Goal: Task Accomplishment & Management: Manage account settings

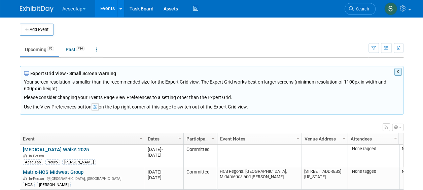
click at [397, 72] on button "X" at bounding box center [398, 72] width 7 height 8
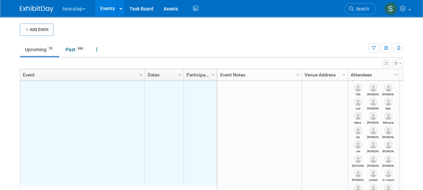
scroll to position [566, 0]
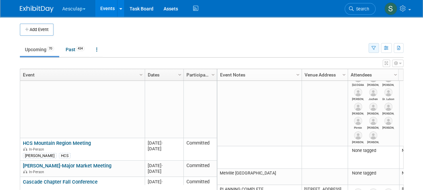
drag, startPoint x: 372, startPoint y: 48, endPoint x: 355, endPoint y: 54, distance: 17.9
click at [372, 48] on icon "button" at bounding box center [374, 48] width 4 height 4
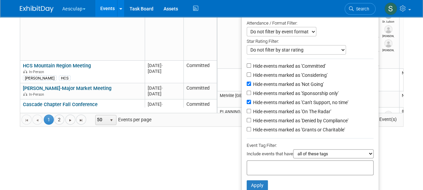
scroll to position [93, 0]
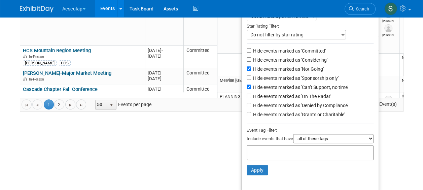
click at [280, 145] on div at bounding box center [310, 152] width 127 height 15
type input "sara"
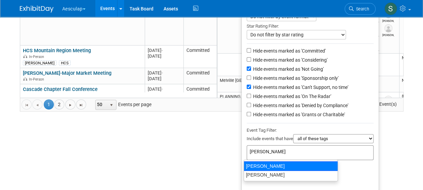
click at [256, 165] on div "[PERSON_NAME]" at bounding box center [291, 165] width 94 height 9
type input "[PERSON_NAME]"
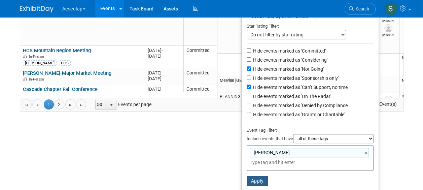
click at [260, 178] on button "Apply" at bounding box center [258, 181] width 22 height 10
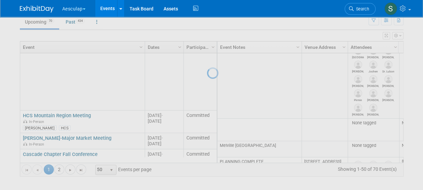
scroll to position [27, 0]
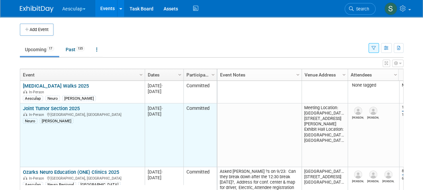
scroll to position [40, 0]
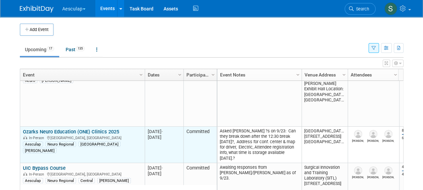
click at [45, 129] on link "Ozarks Neuro Education (ONE) Clinics 2025" at bounding box center [71, 132] width 96 height 6
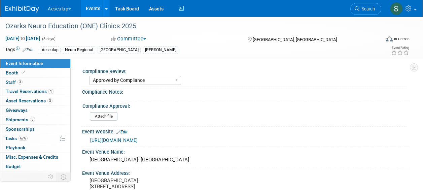
select select "Approved by Compliance"
select select "Neuro"
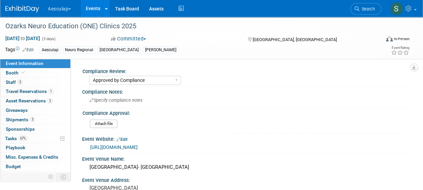
scroll to position [135, 0]
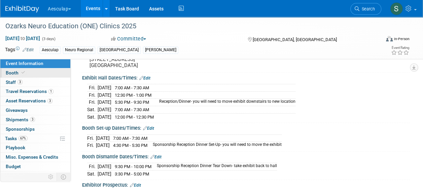
click at [15, 75] on link "Booth" at bounding box center [35, 72] width 70 height 9
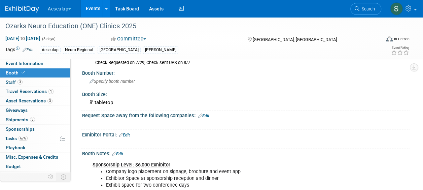
scroll to position [0, 0]
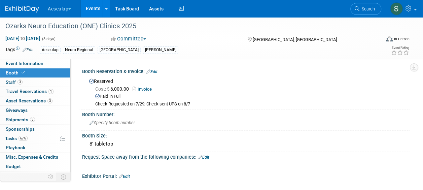
drag, startPoint x: 93, startPoint y: 11, endPoint x: 106, endPoint y: 34, distance: 26.6
click at [93, 11] on link "Events" at bounding box center [93, 8] width 25 height 17
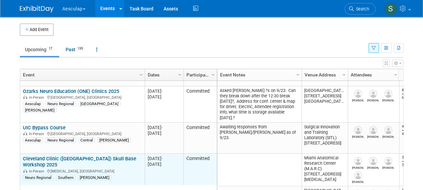
scroll to position [121, 0]
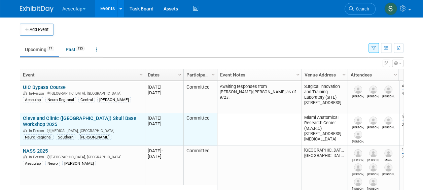
click at [72, 117] on link "Cleveland Clinic ([GEOGRAPHIC_DATA]) Skull Base Workshop 2025" at bounding box center [79, 121] width 113 height 12
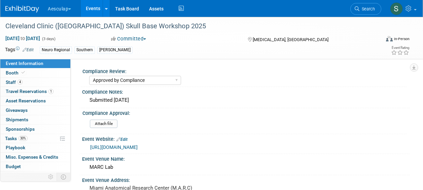
select select "Approved by Compliance"
select select "Neuro"
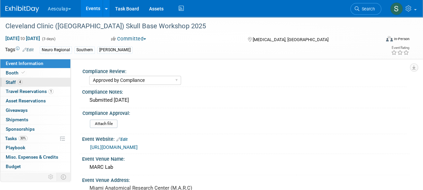
click at [13, 83] on span "Staff 4" at bounding box center [14, 81] width 17 height 5
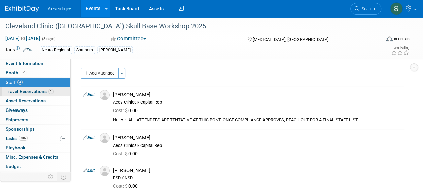
click at [13, 91] on span "Travel Reservations 1" at bounding box center [30, 91] width 48 height 5
